Goal: Navigation & Orientation: Find specific page/section

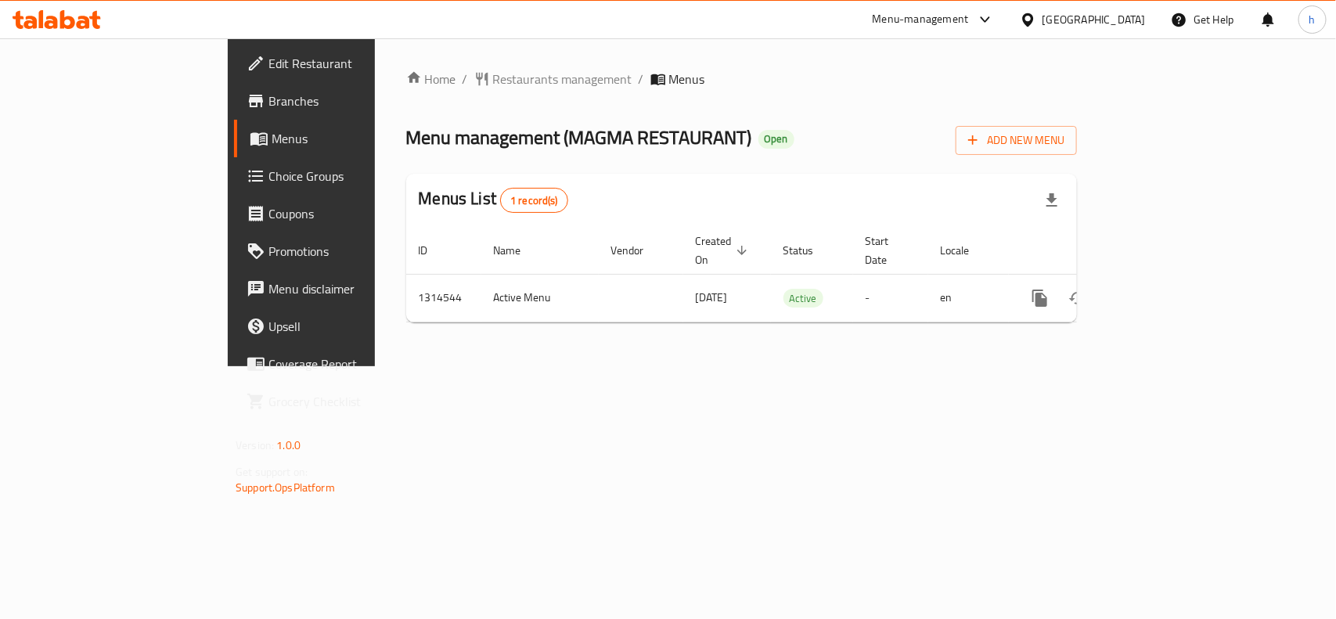
click at [1112, 23] on div "[GEOGRAPHIC_DATA]" at bounding box center [1093, 19] width 103 height 17
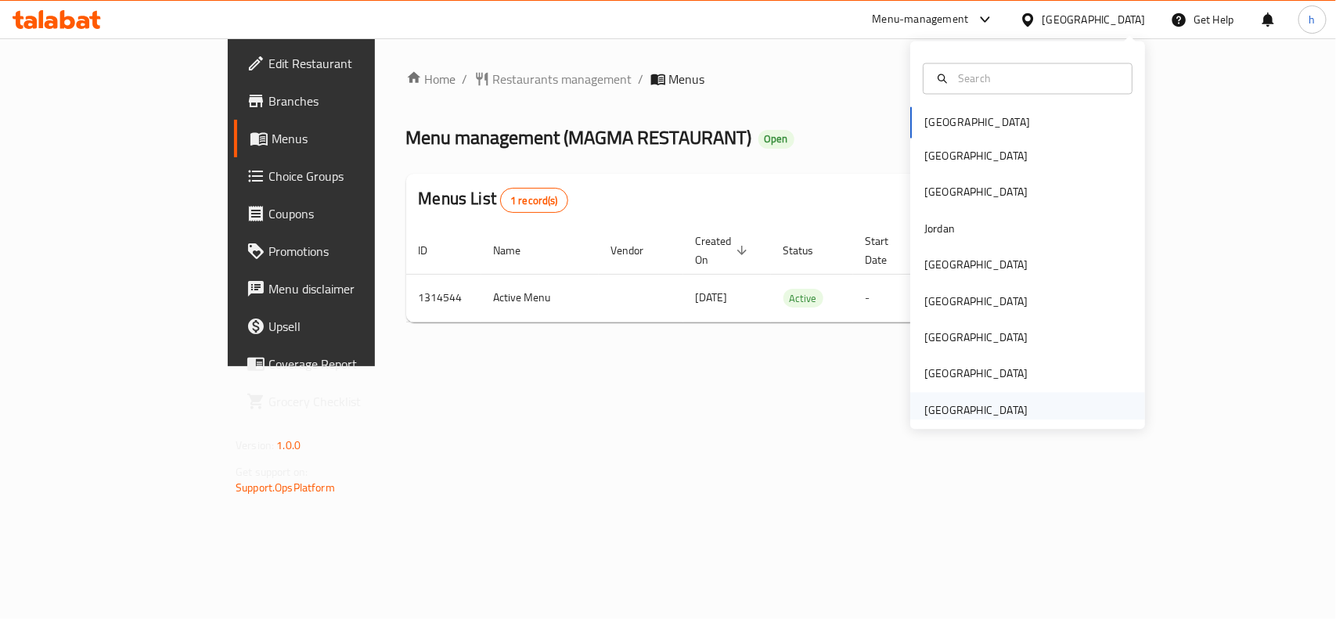
click at [969, 413] on div "United Arab Emirates" at bounding box center [975, 409] width 103 height 17
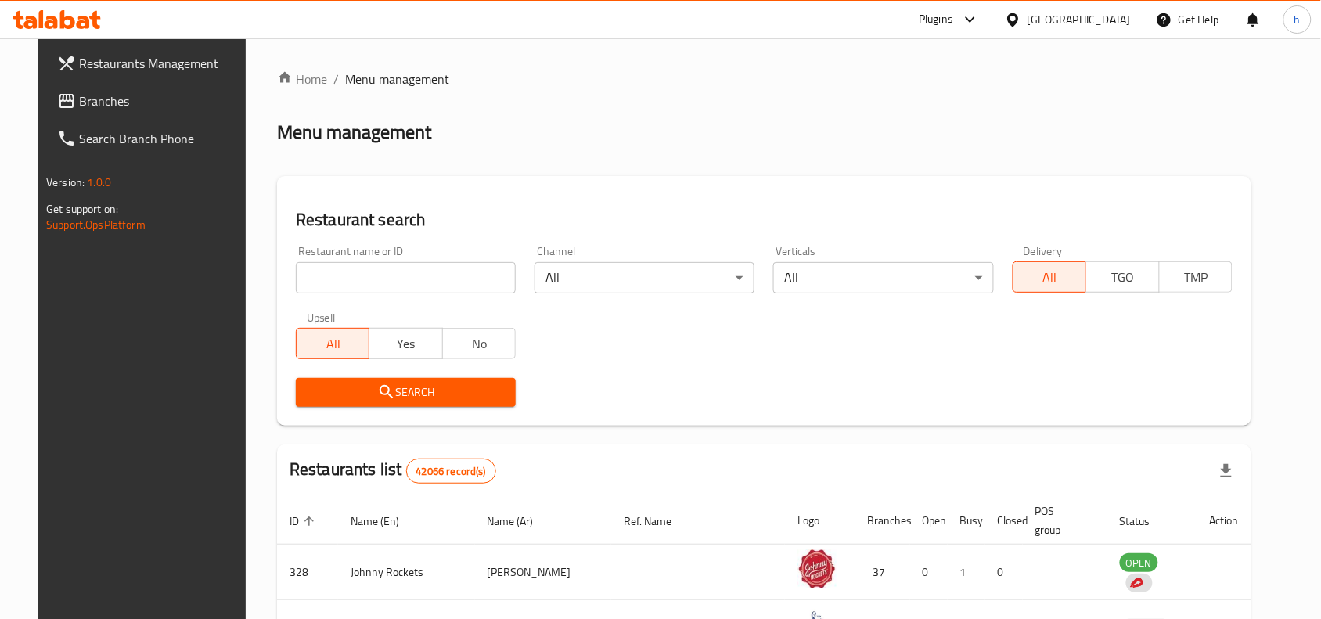
click at [79, 98] on span "Branches" at bounding box center [162, 101] width 167 height 19
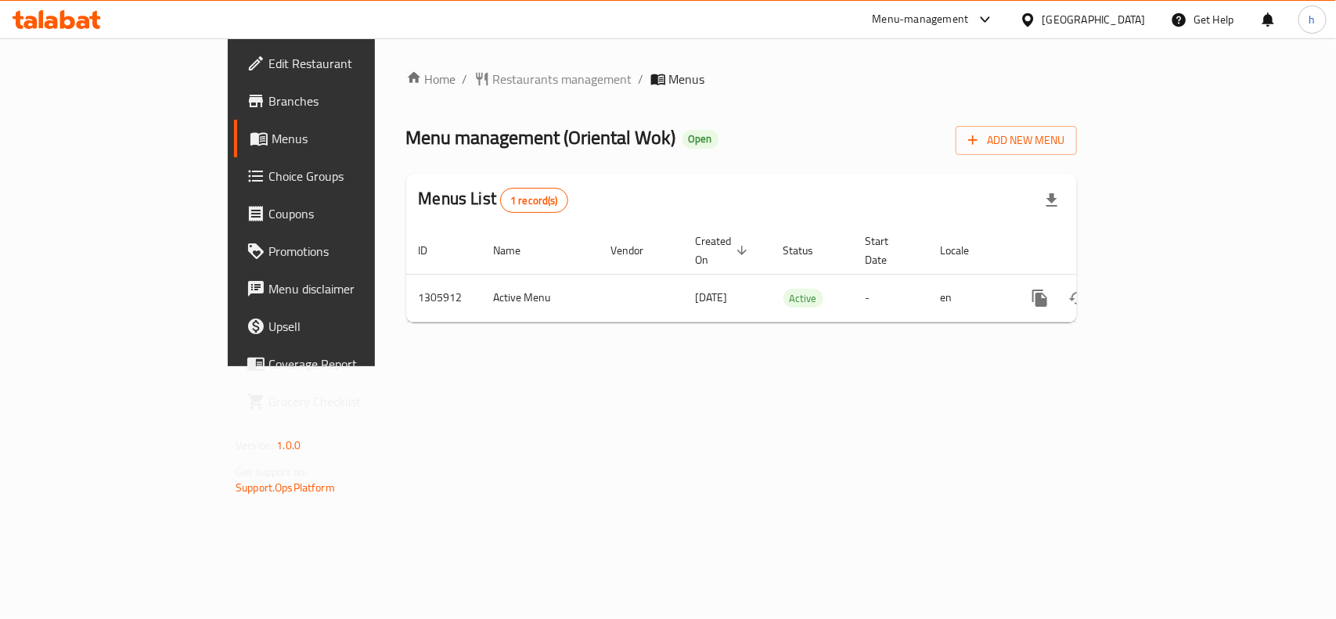
click at [1132, 12] on div "[GEOGRAPHIC_DATA]" at bounding box center [1093, 19] width 103 height 17
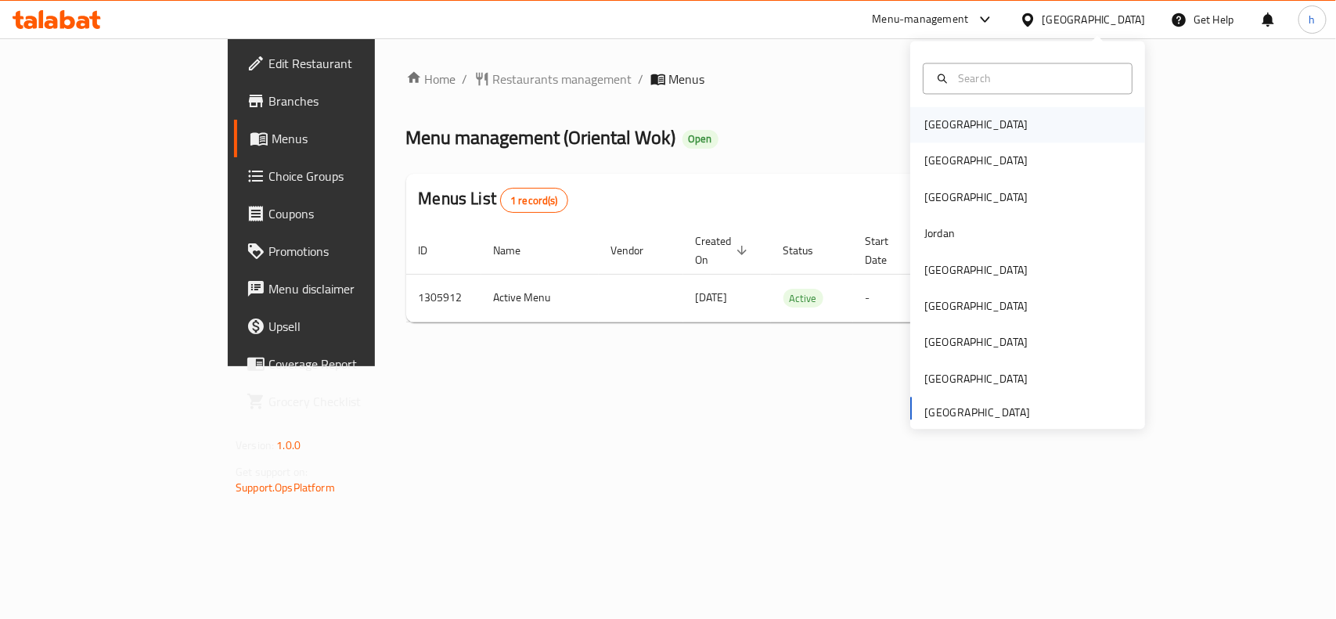
click at [935, 124] on div "[GEOGRAPHIC_DATA]" at bounding box center [975, 125] width 103 height 17
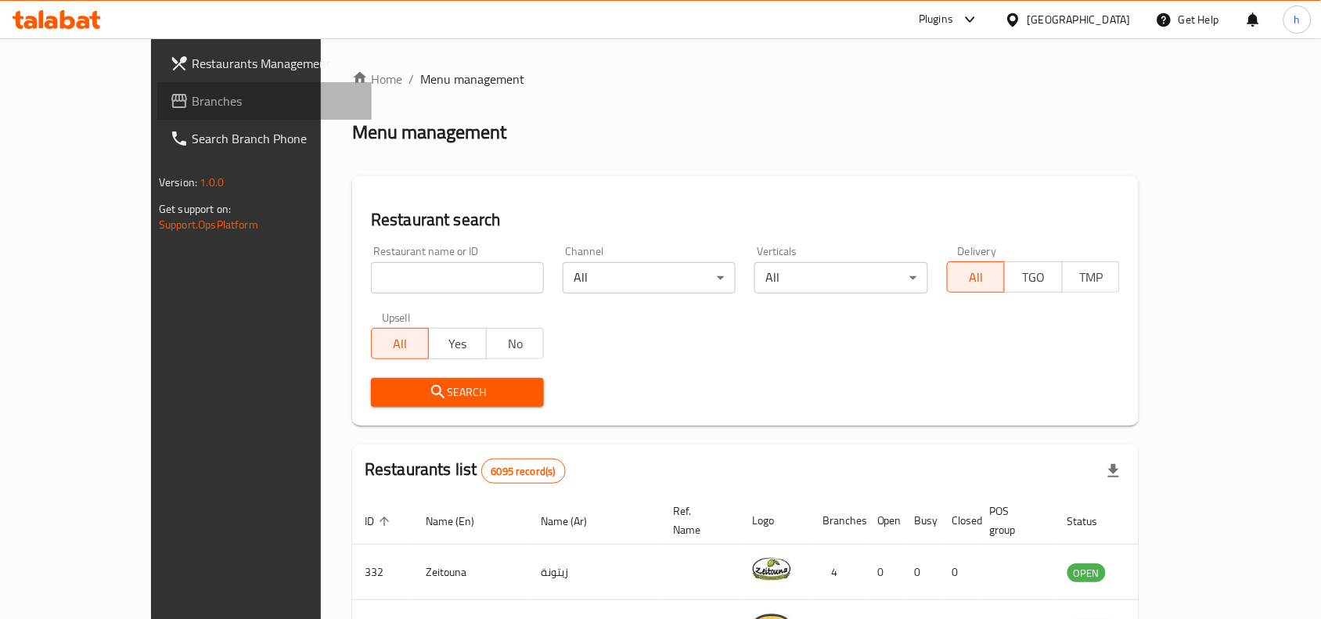
click at [192, 99] on span "Branches" at bounding box center [275, 101] width 167 height 19
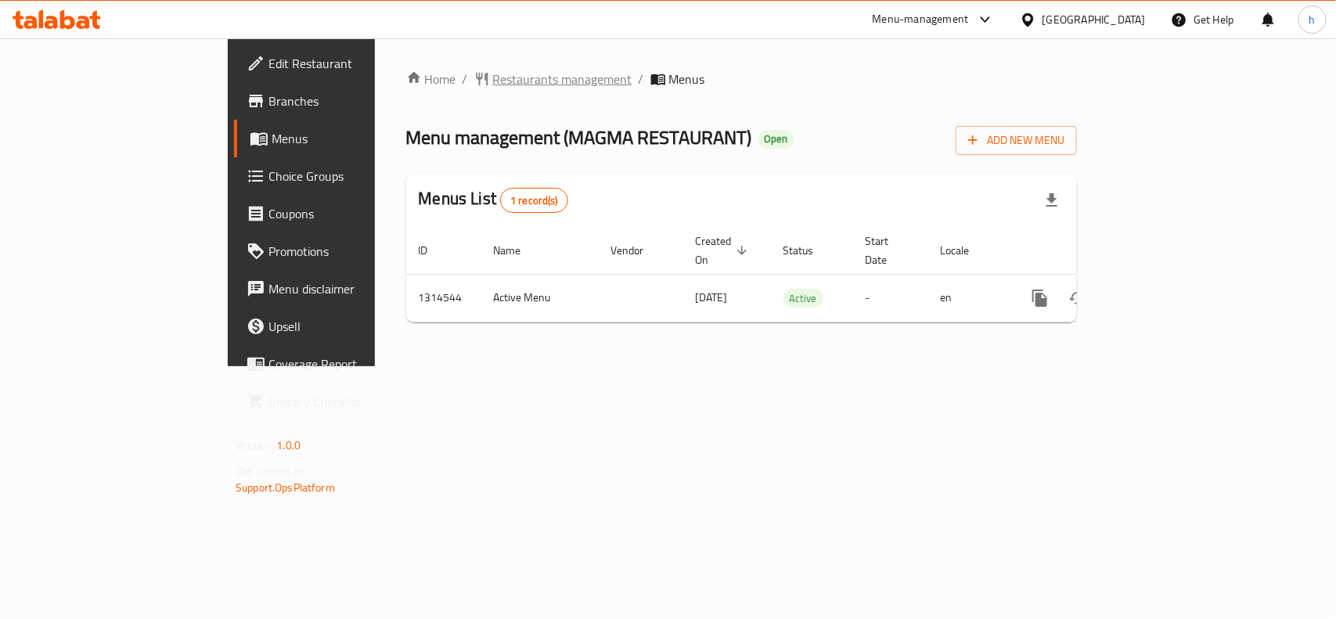
click at [493, 81] on span "Restaurants management" at bounding box center [562, 79] width 139 height 19
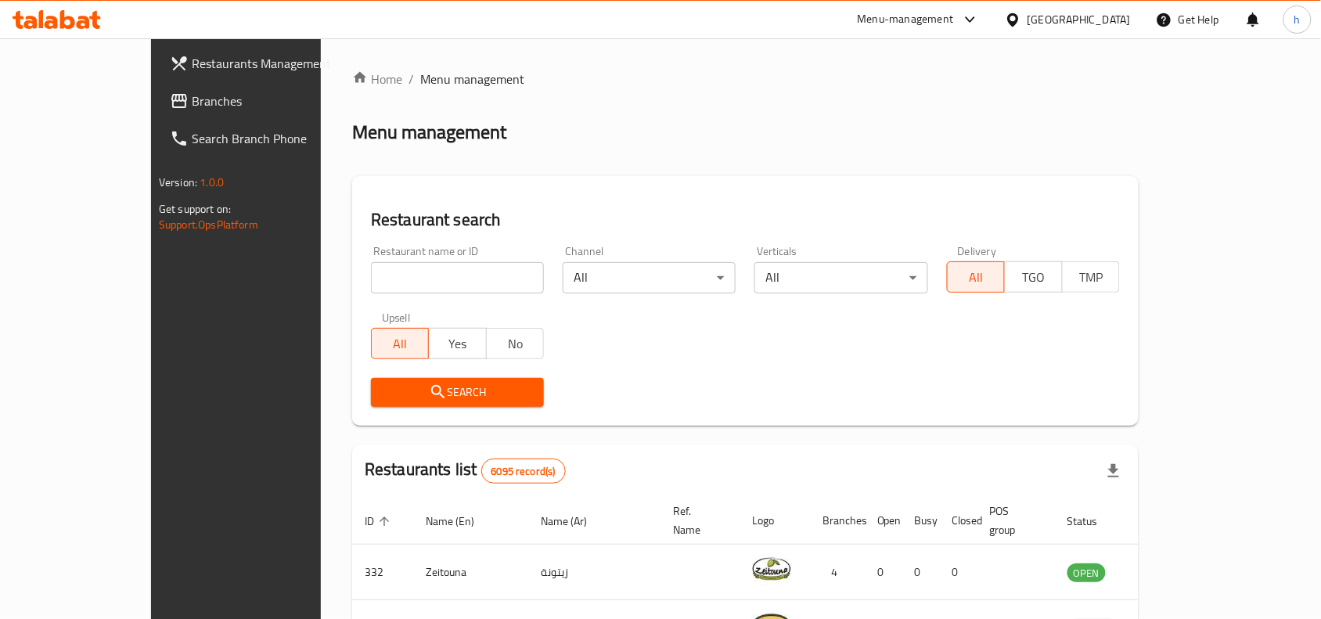
click at [192, 106] on span "Branches" at bounding box center [275, 101] width 167 height 19
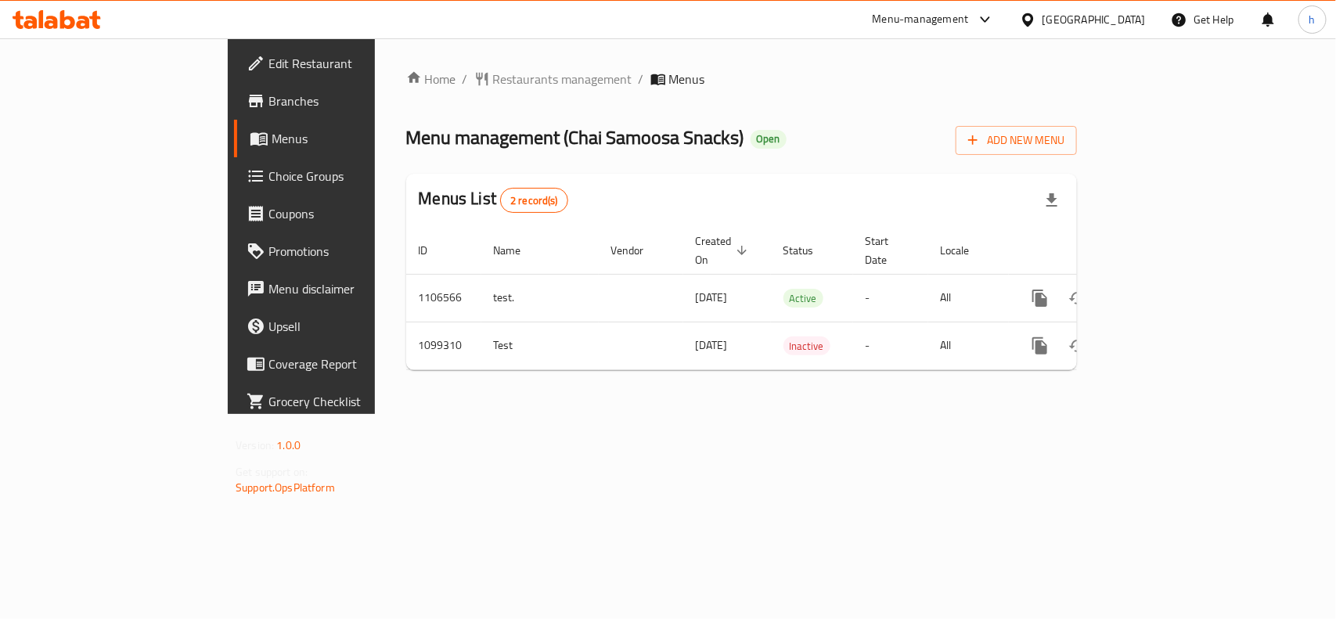
click at [1133, 31] on div "[GEOGRAPHIC_DATA]" at bounding box center [1082, 20] width 151 height 38
click at [1121, 20] on div "[GEOGRAPHIC_DATA]" at bounding box center [1093, 19] width 103 height 17
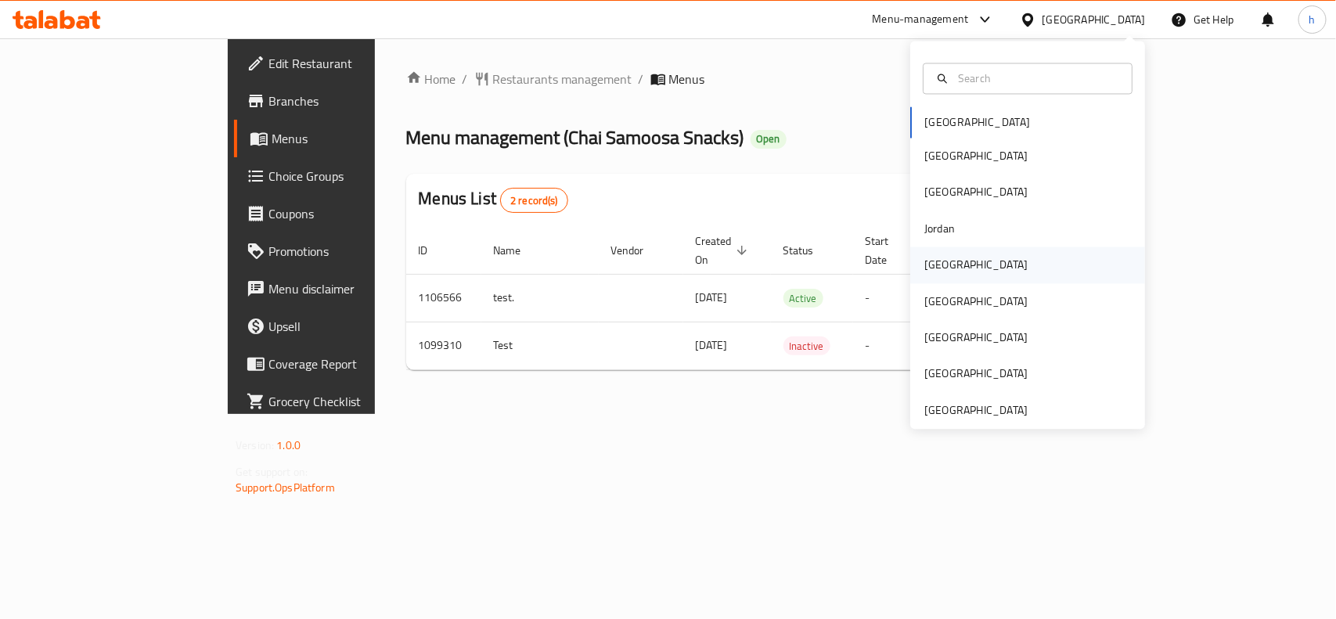
click at [924, 267] on div "[GEOGRAPHIC_DATA]" at bounding box center [975, 265] width 103 height 17
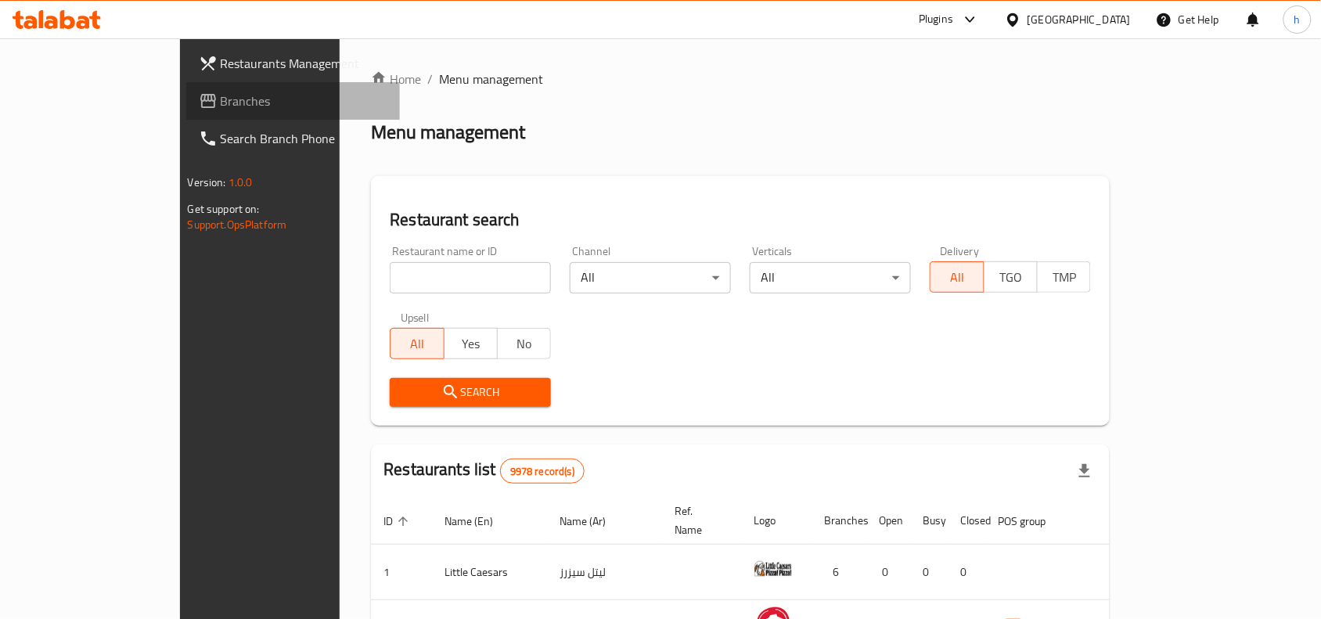
click at [186, 87] on link "Branches" at bounding box center [293, 101] width 214 height 38
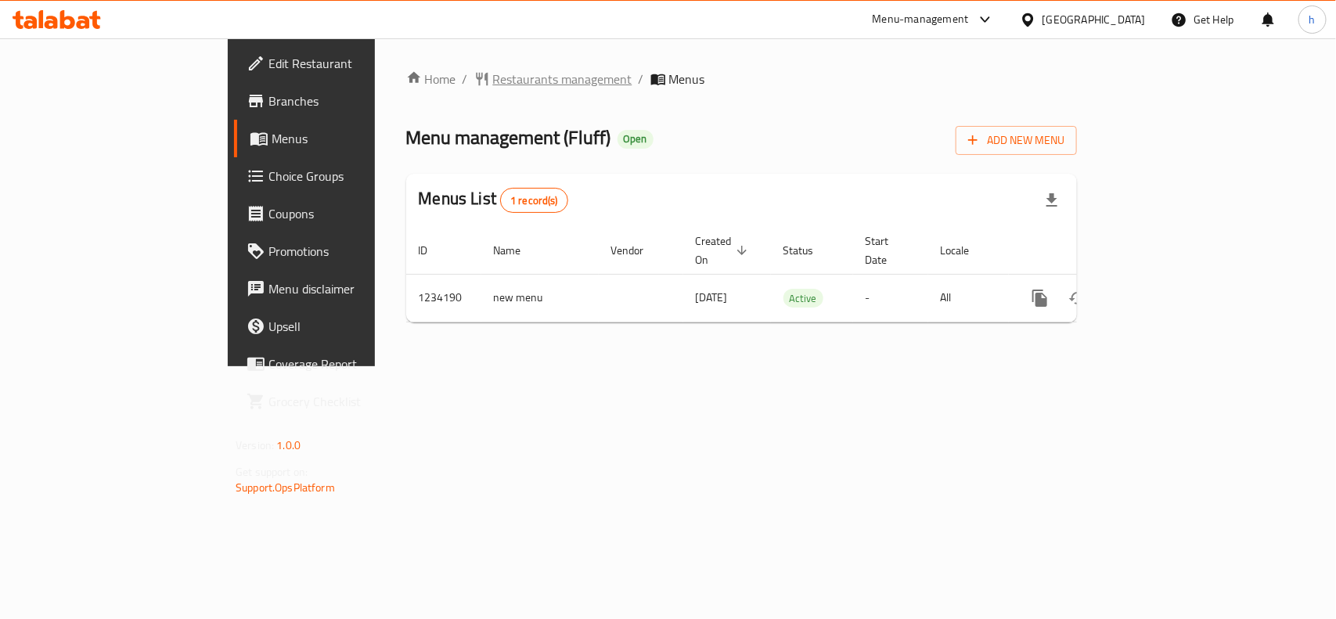
click at [493, 72] on span "Restaurants management" at bounding box center [562, 79] width 139 height 19
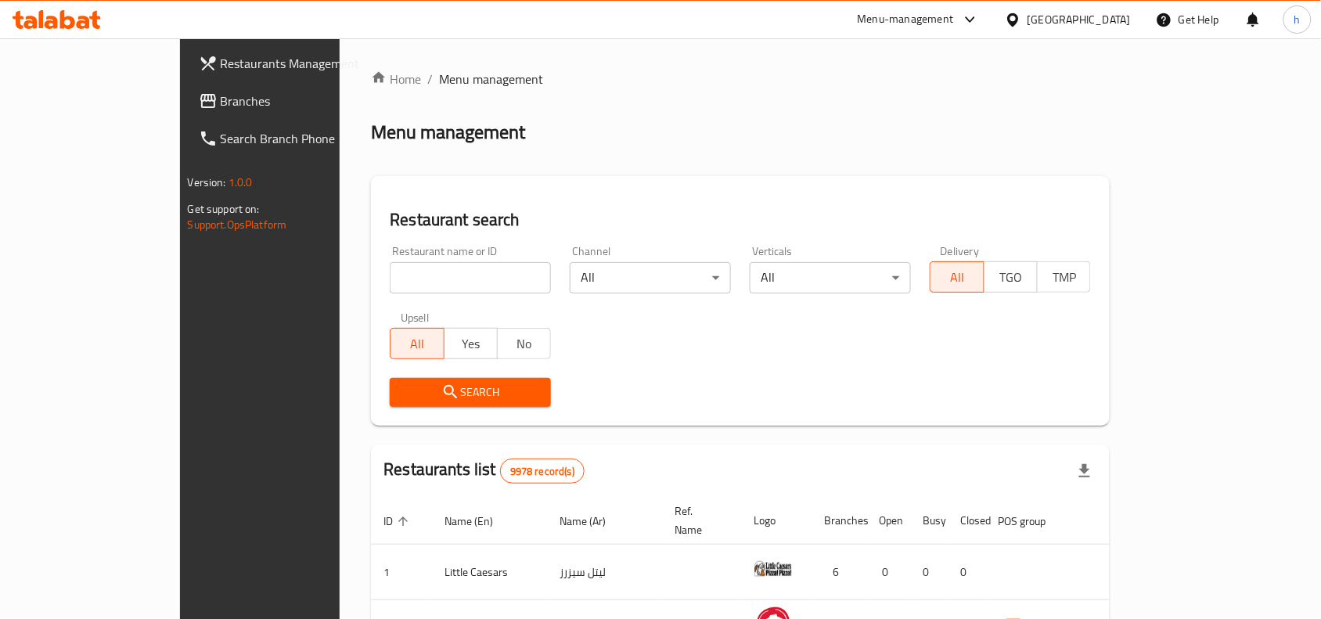
click at [221, 98] on span "Branches" at bounding box center [304, 101] width 167 height 19
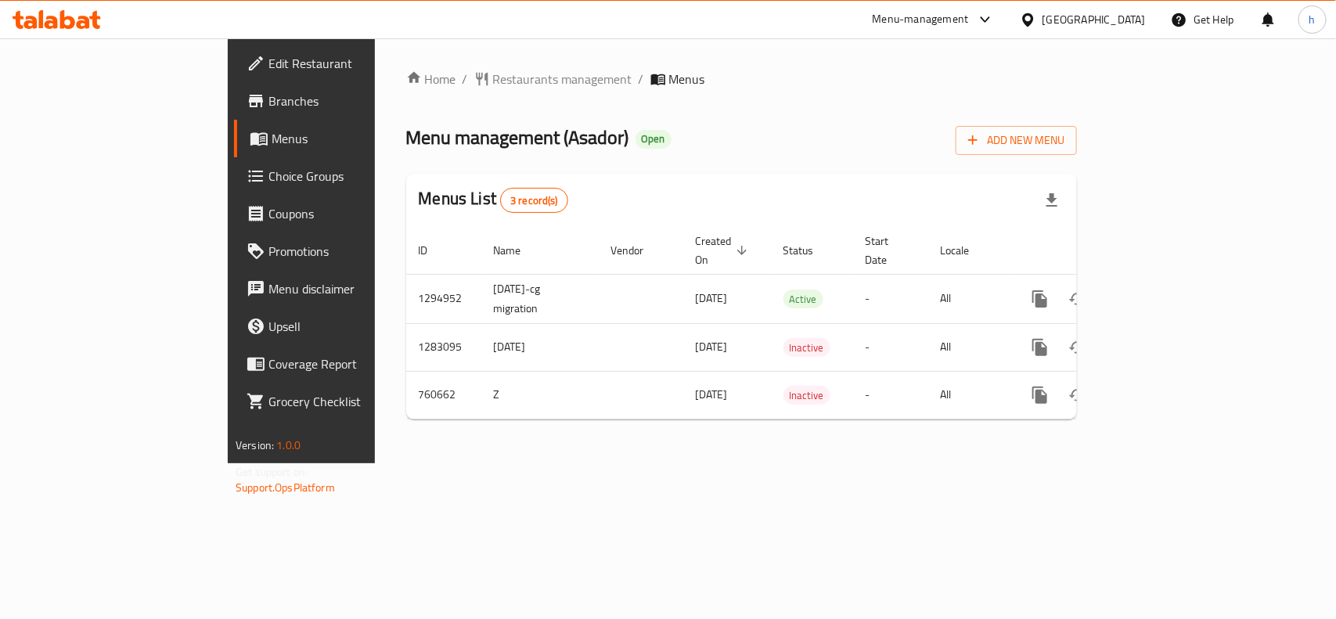
click at [1112, 13] on div "Kuwait" at bounding box center [1093, 19] width 103 height 17
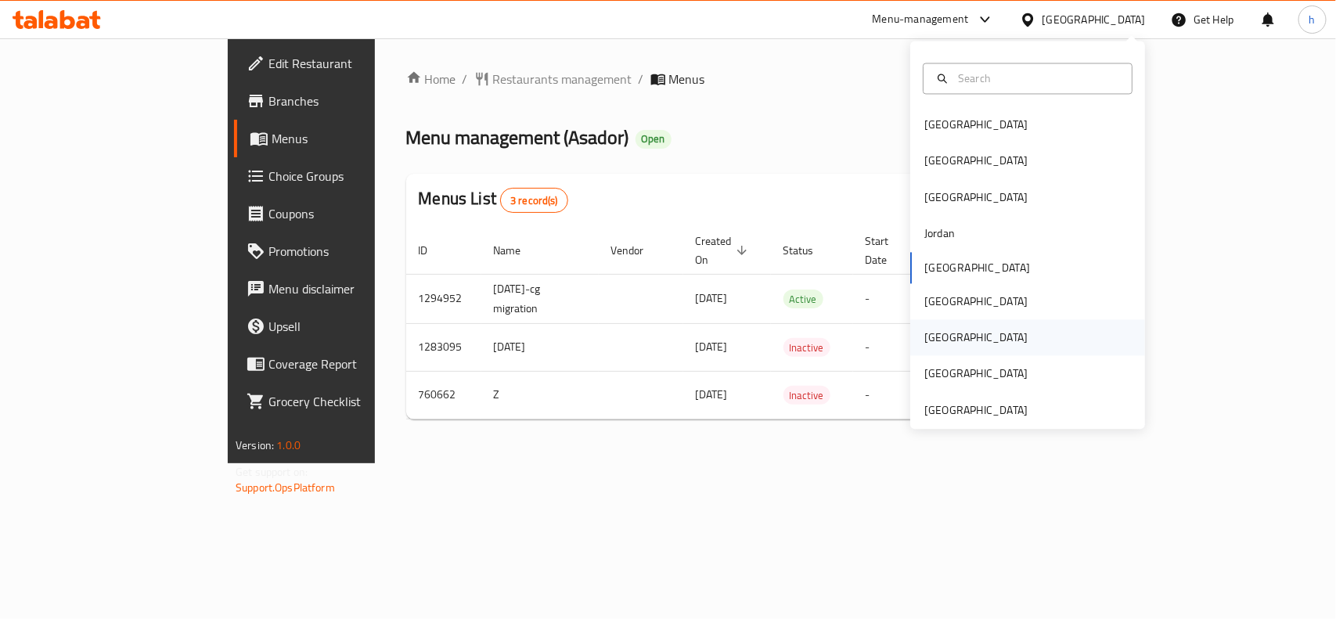
click at [930, 337] on div "[GEOGRAPHIC_DATA]" at bounding box center [975, 337] width 103 height 17
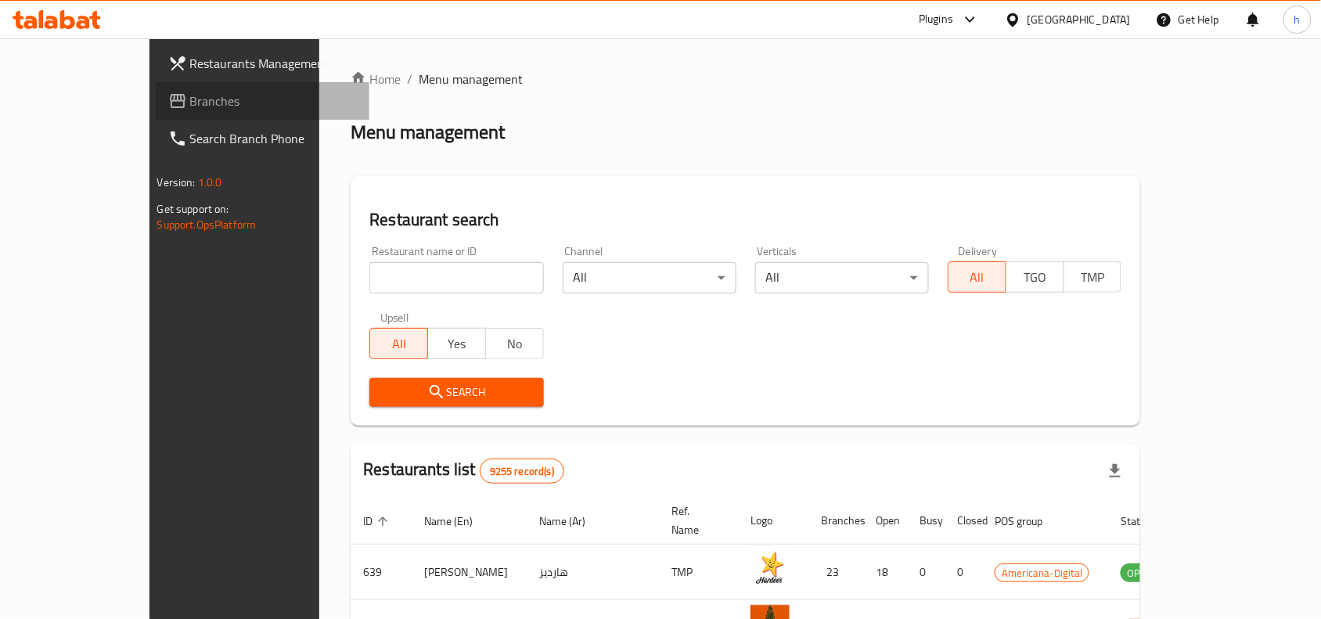
click at [190, 95] on span "Branches" at bounding box center [273, 101] width 167 height 19
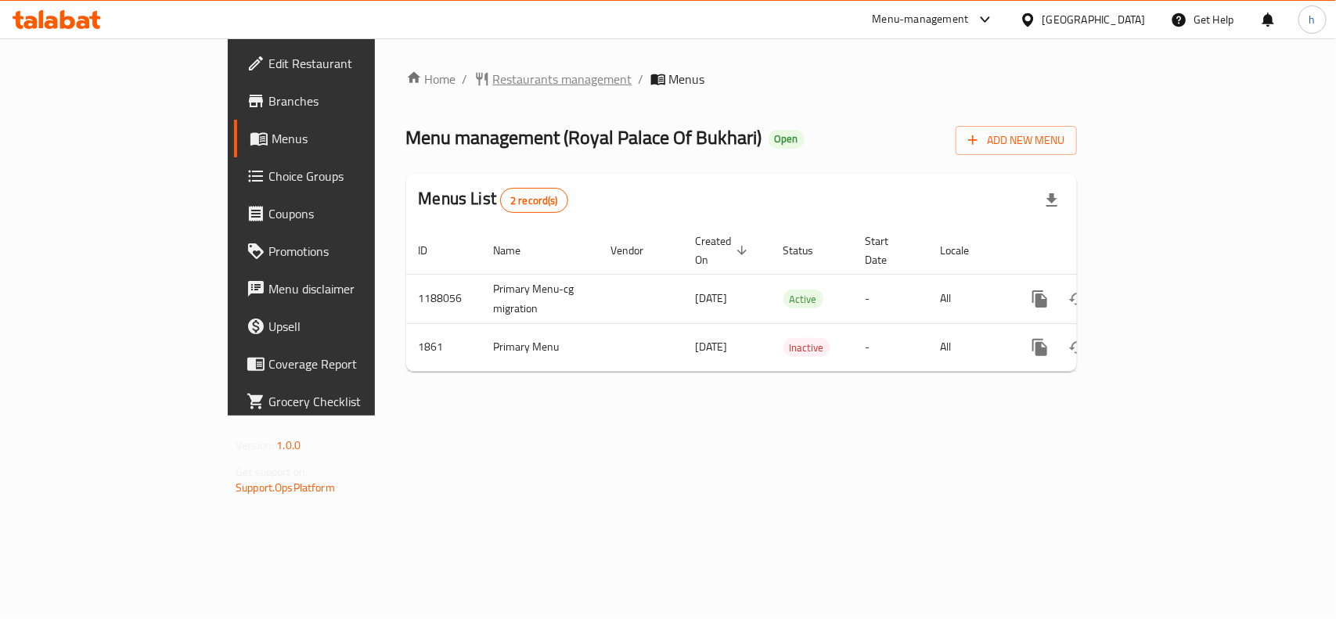
click at [493, 81] on span "Restaurants management" at bounding box center [562, 79] width 139 height 19
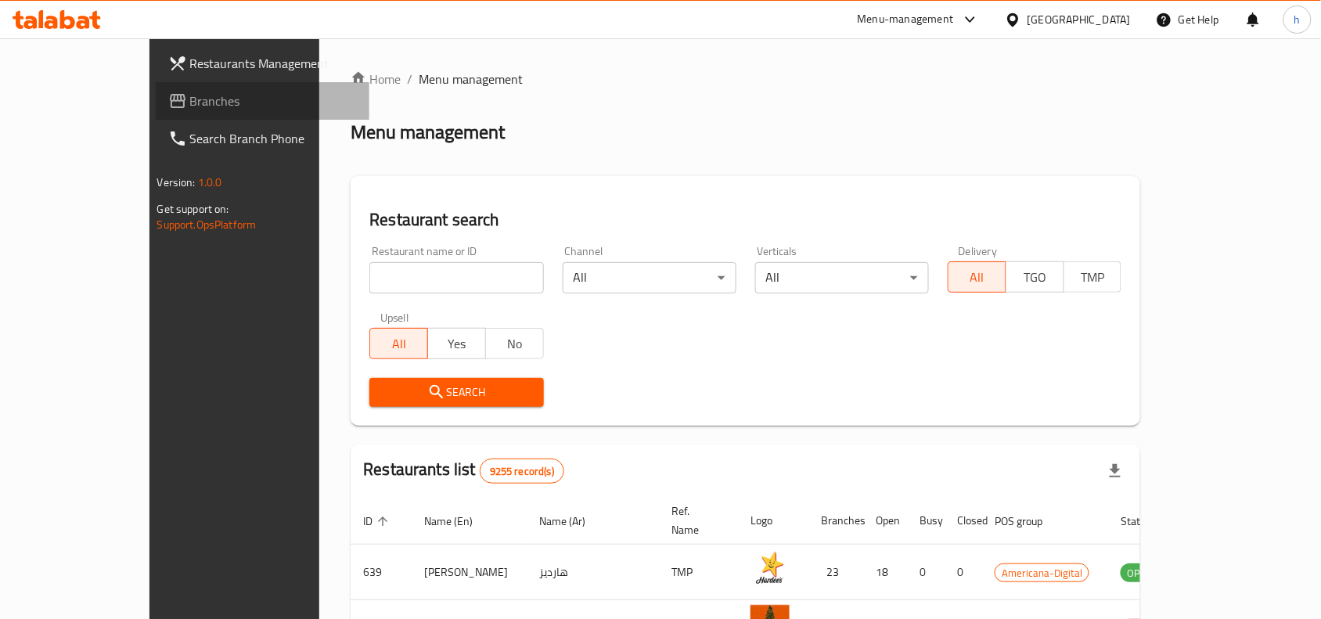
click at [190, 107] on span "Branches" at bounding box center [273, 101] width 167 height 19
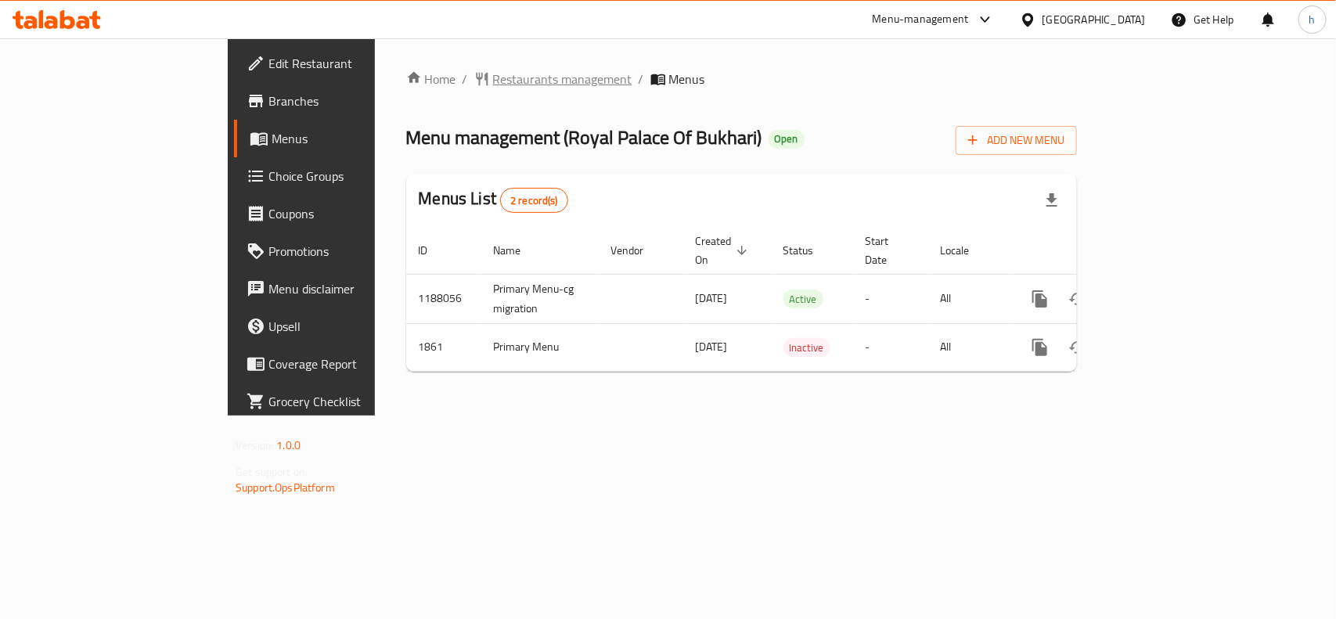
click at [493, 80] on span "Restaurants management" at bounding box center [562, 79] width 139 height 19
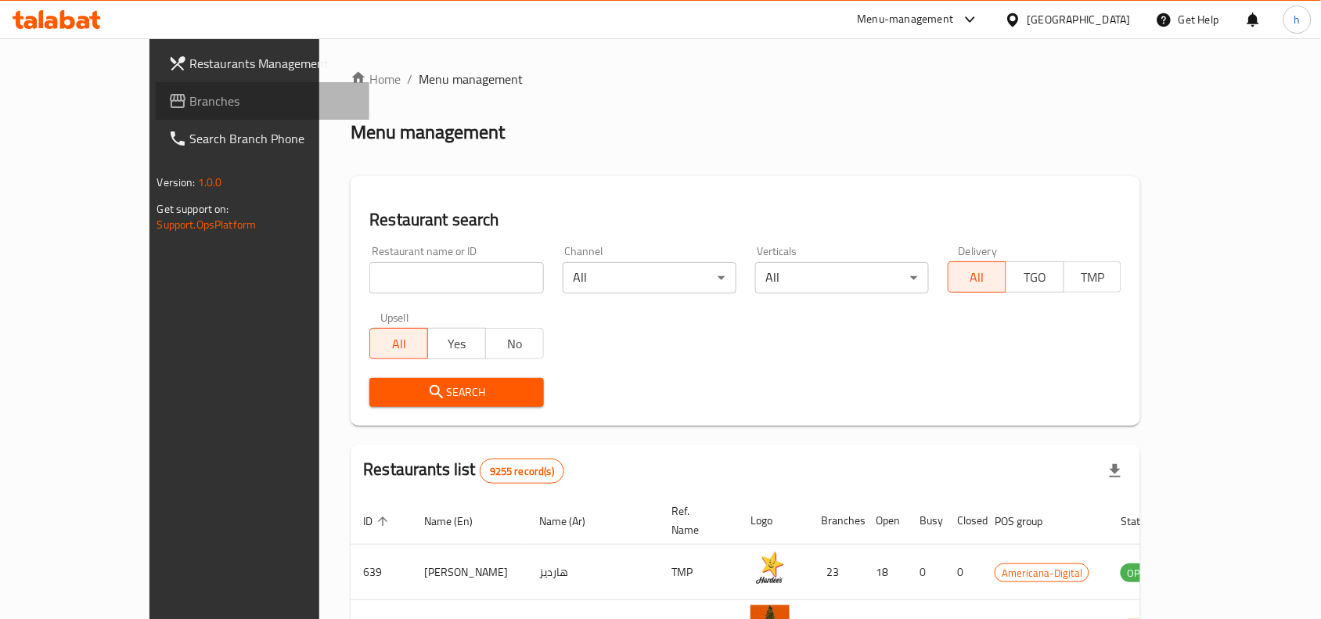
click at [190, 95] on span "Branches" at bounding box center [273, 101] width 167 height 19
